Goal: Information Seeking & Learning: Learn about a topic

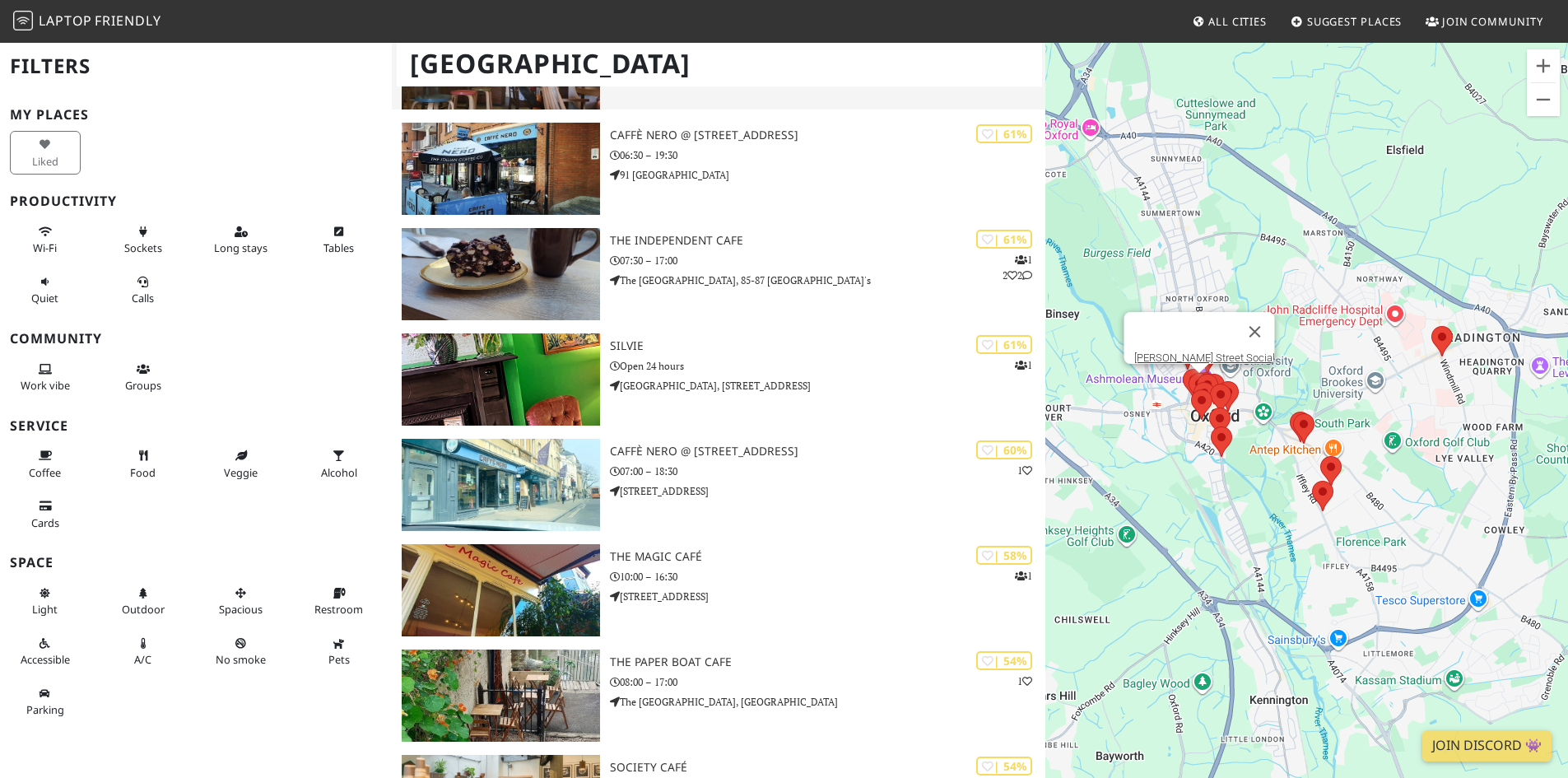
scroll to position [1235, 0]
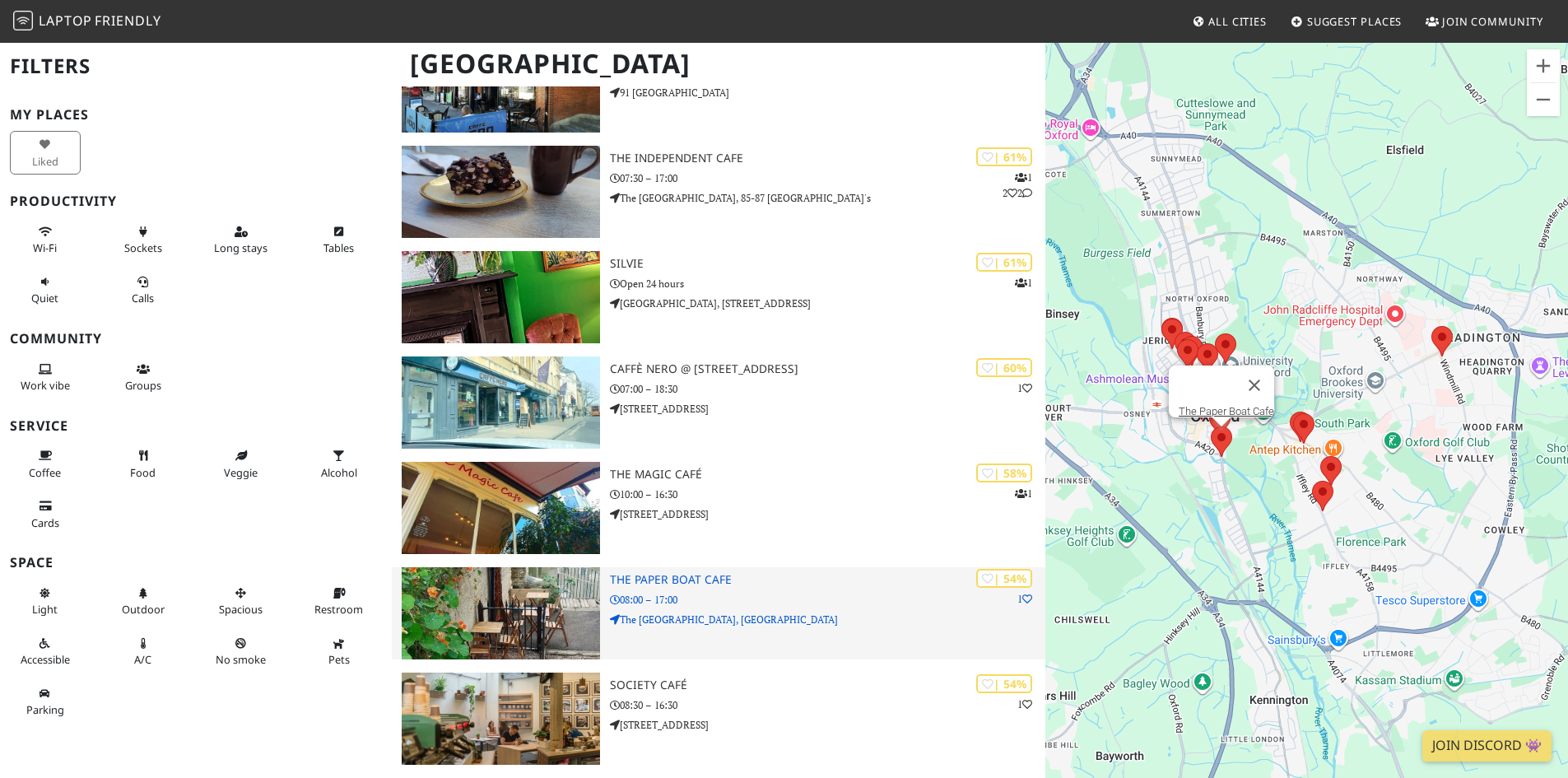
click at [718, 582] on h3 "The Paper Boat Cafe" at bounding box center [827, 580] width 436 height 14
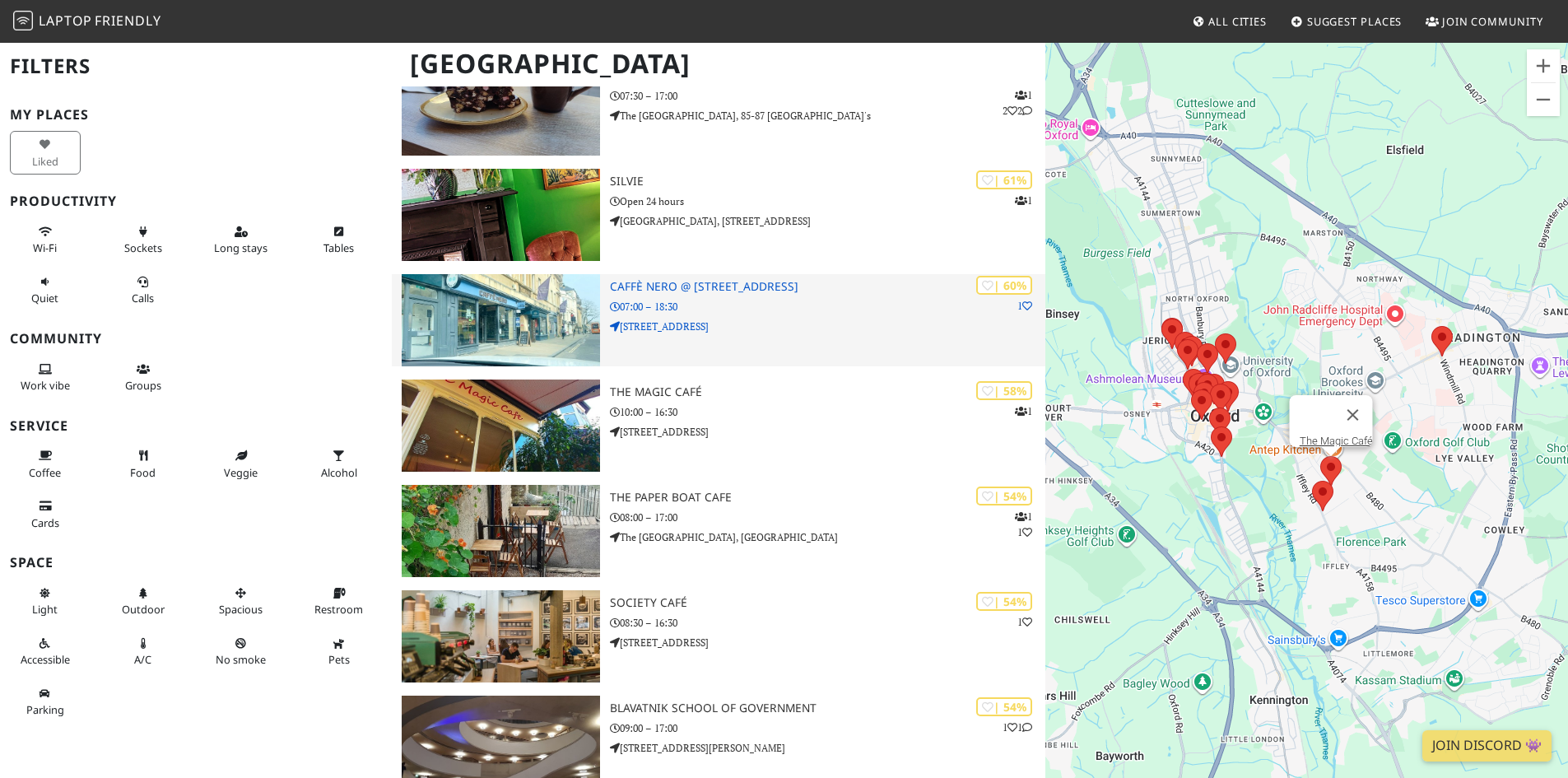
scroll to position [1400, 0]
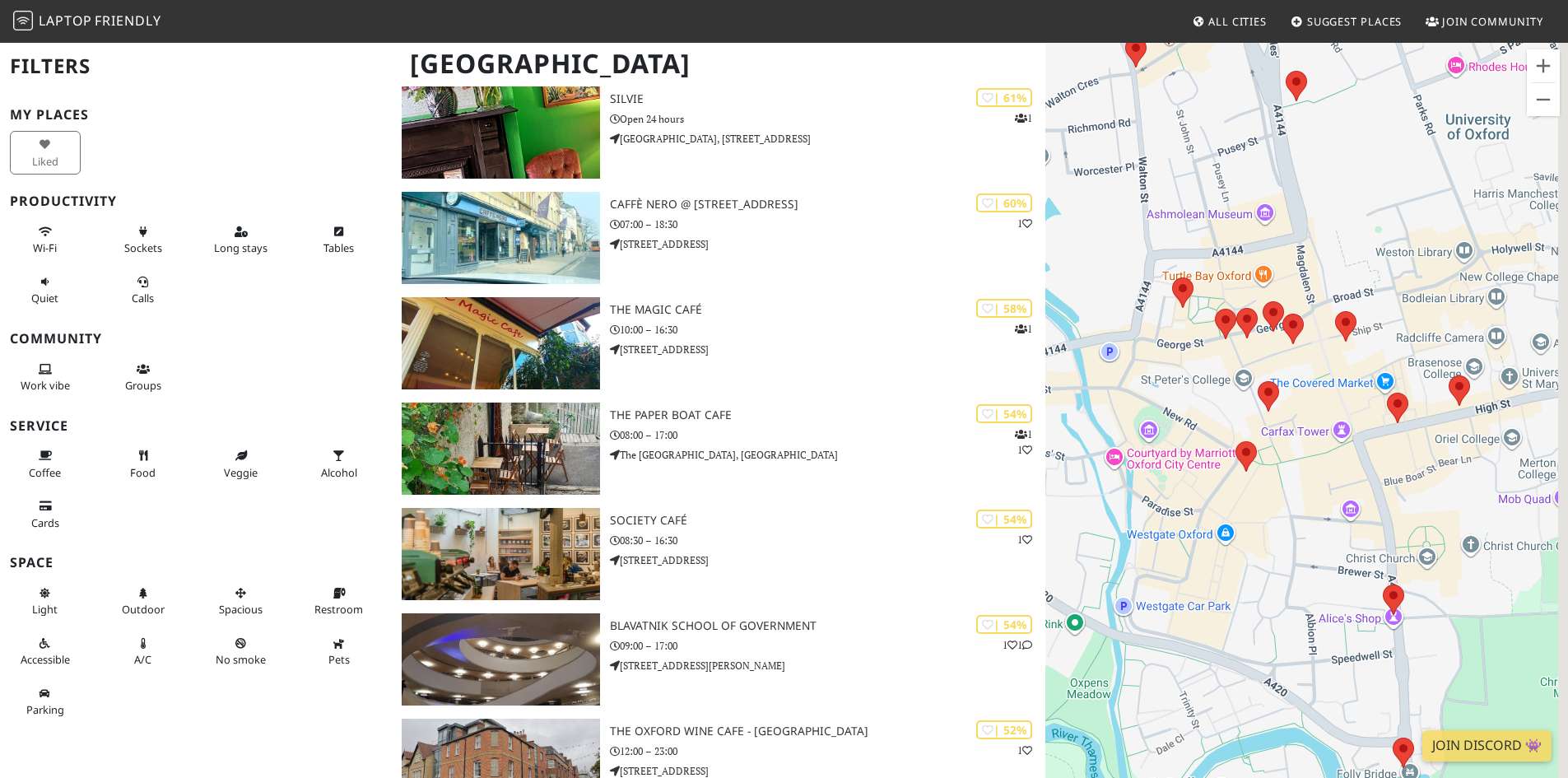
drag, startPoint x: 1226, startPoint y: 447, endPoint x: 1065, endPoint y: 434, distance: 161.5
click at [1065, 434] on div "To navigate, press the arrow keys." at bounding box center [1307, 430] width 522 height 778
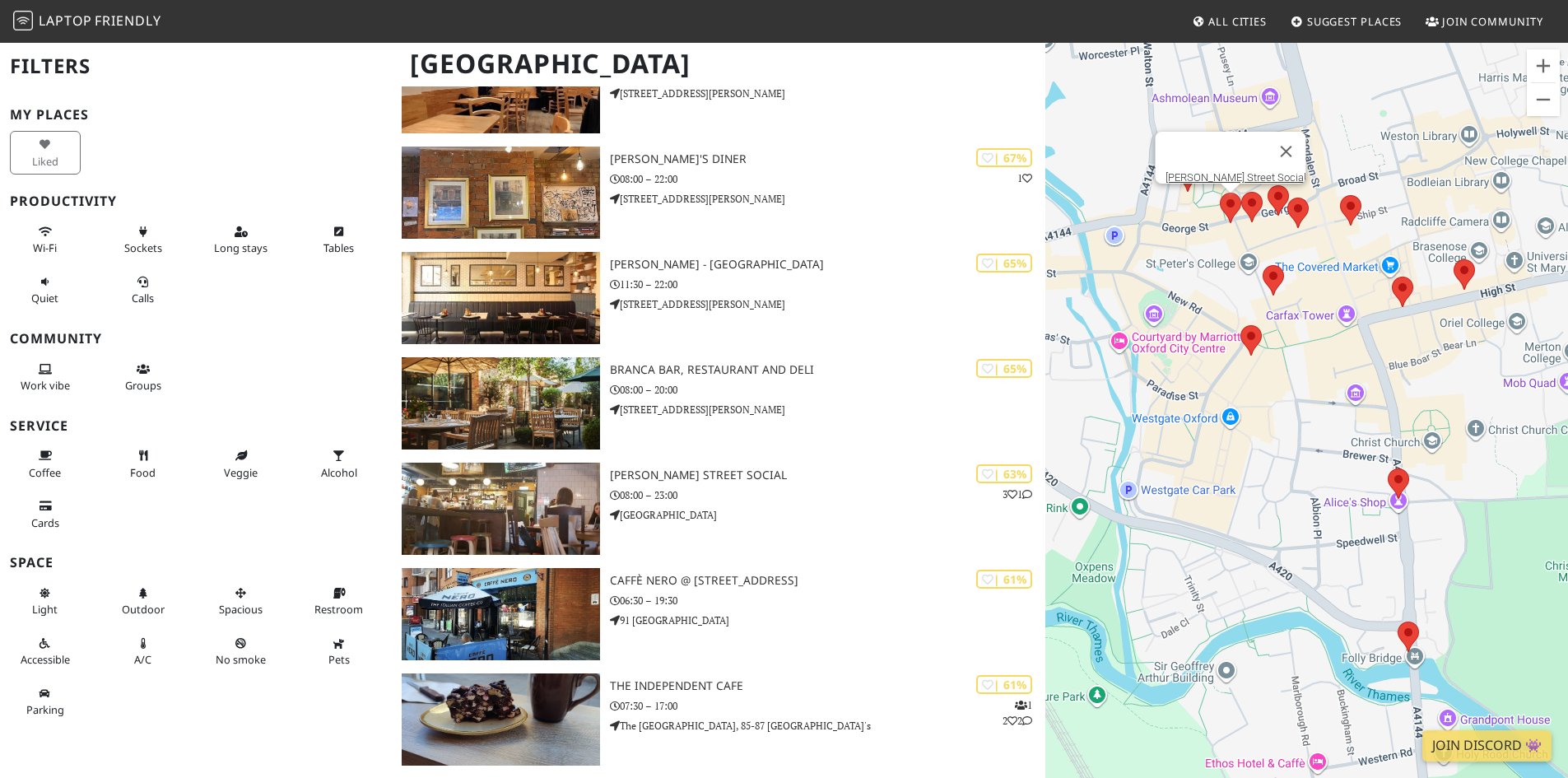
scroll to position [679, 0]
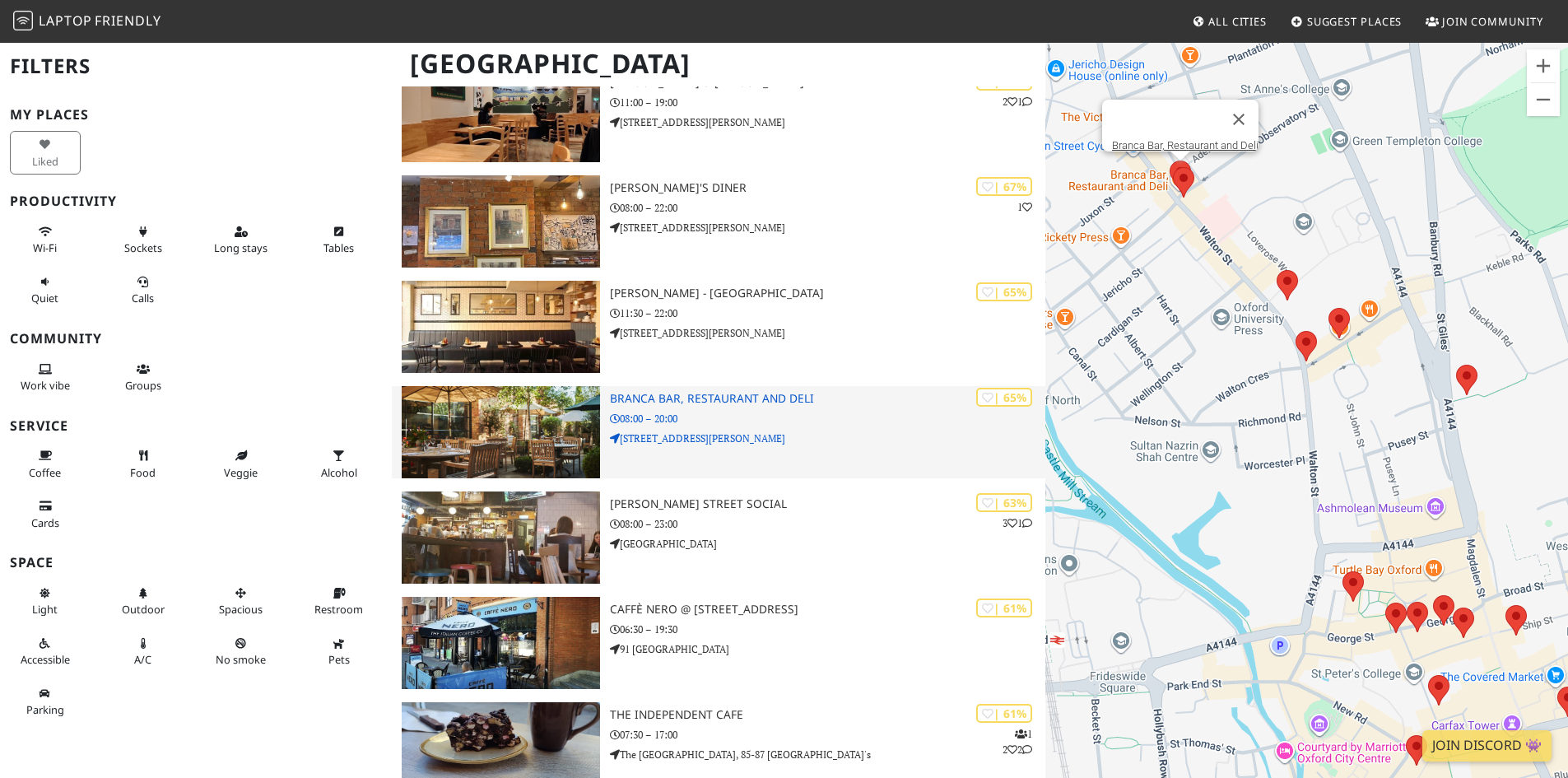
click at [784, 398] on h3 "Branca Bar, Restaurant and Deli" at bounding box center [827, 399] width 436 height 14
